Goal: Task Accomplishment & Management: Manage account settings

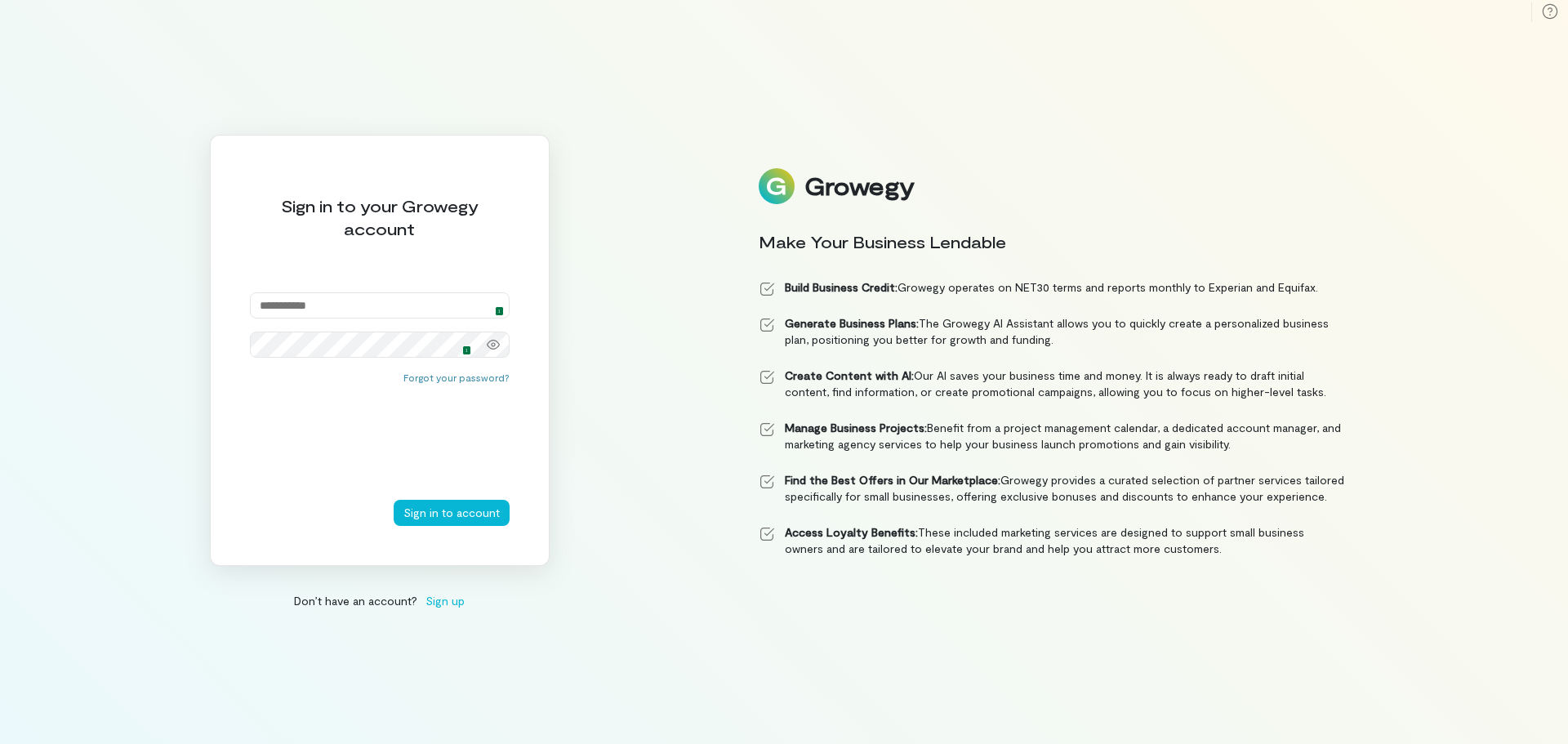
click at [496, 303] on img at bounding box center [494, 305] width 13 height 13
type input "**********"
click at [463, 515] on button "Sign in to account" at bounding box center [452, 512] width 116 height 26
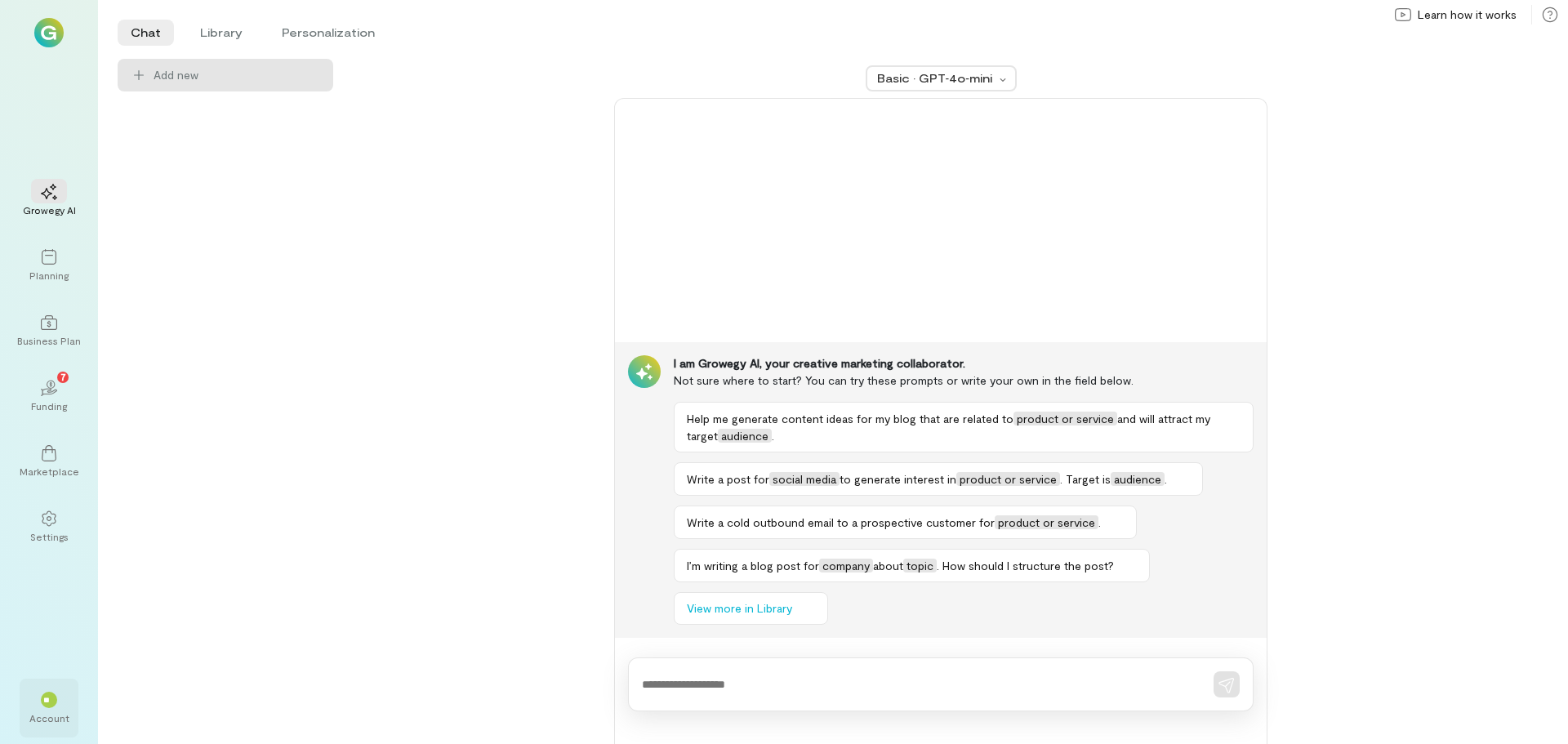
click at [55, 713] on div "Account" at bounding box center [49, 717] width 40 height 13
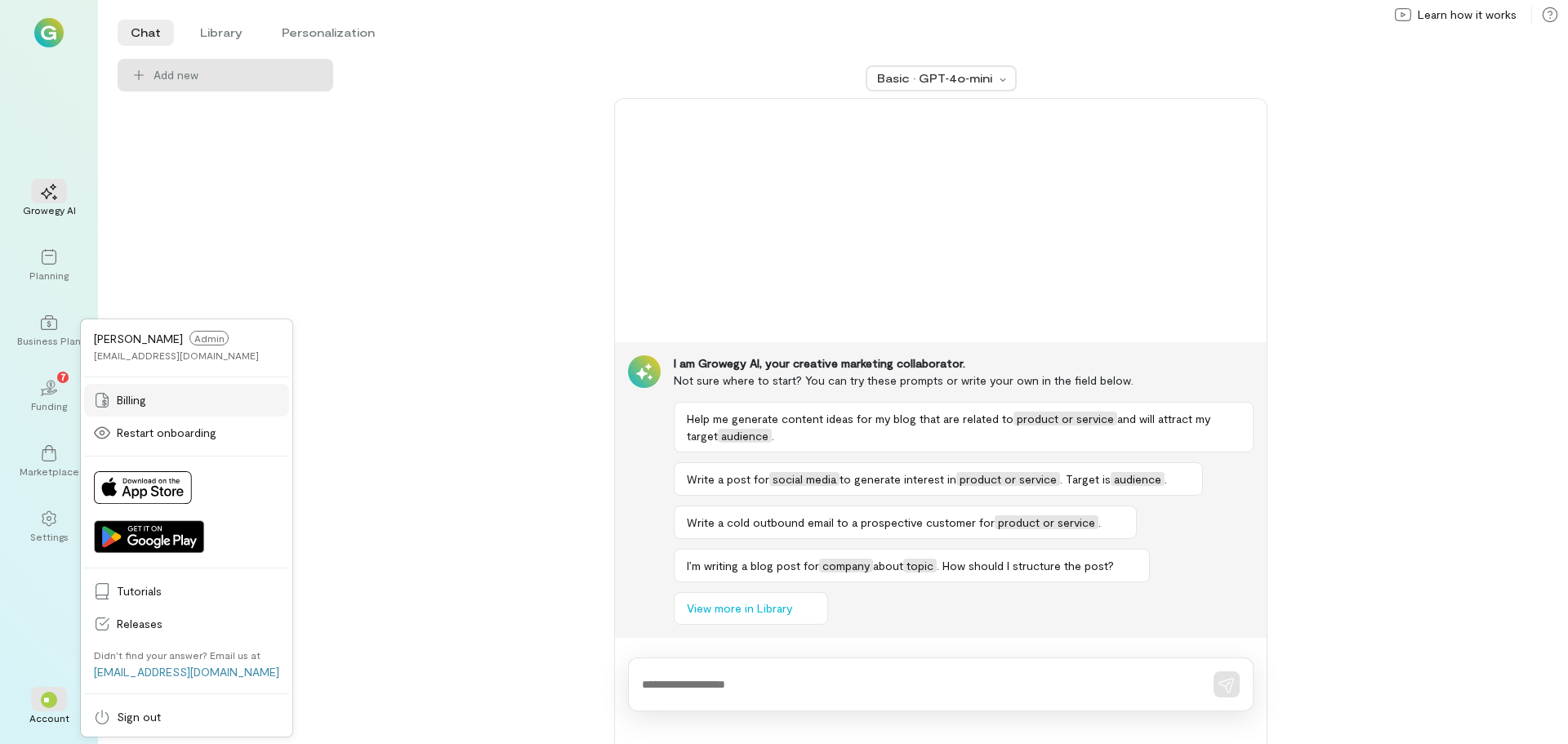
click at [151, 402] on span "Billing" at bounding box center [199, 400] width 163 height 16
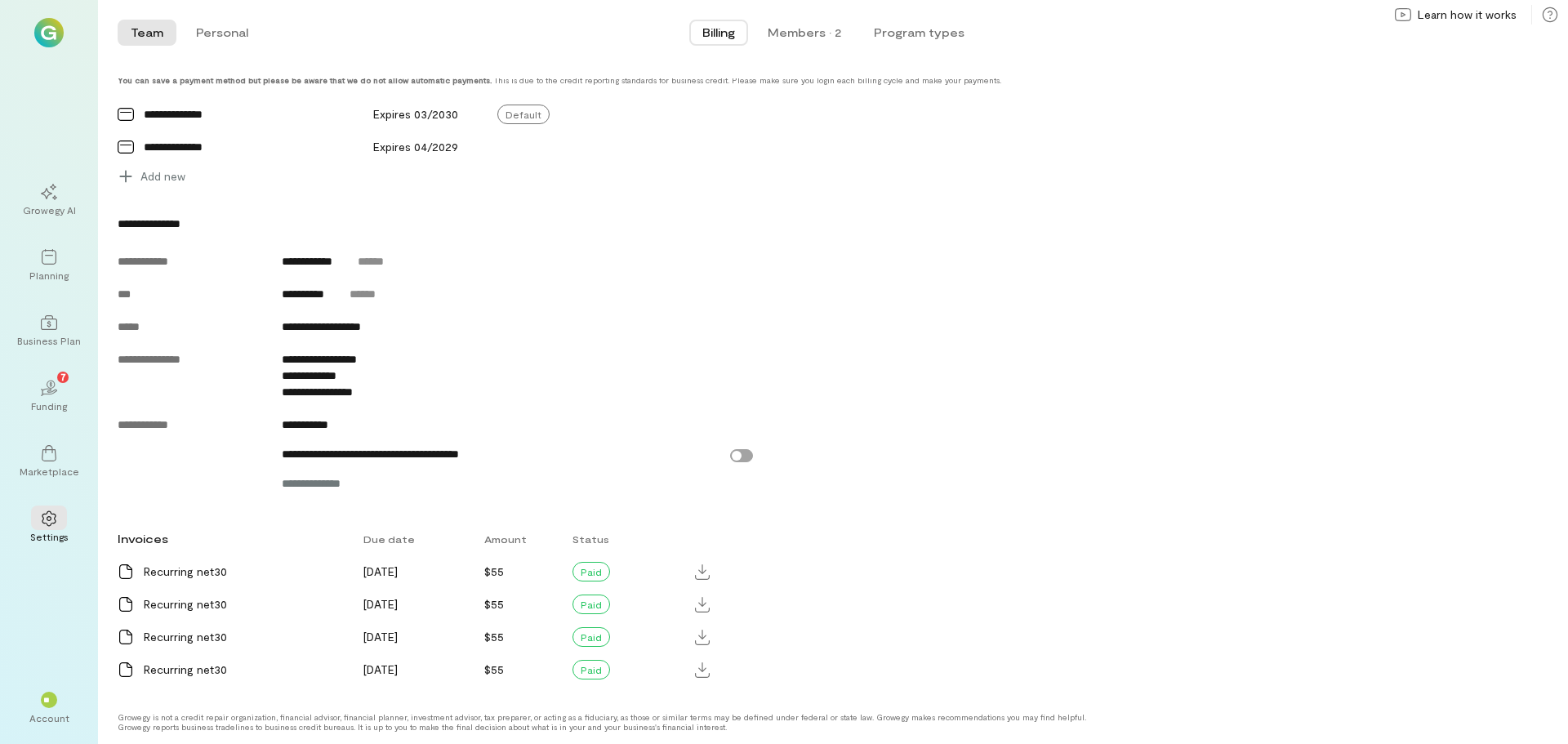
scroll to position [507, 0]
